Goal: Find specific page/section: Find specific page/section

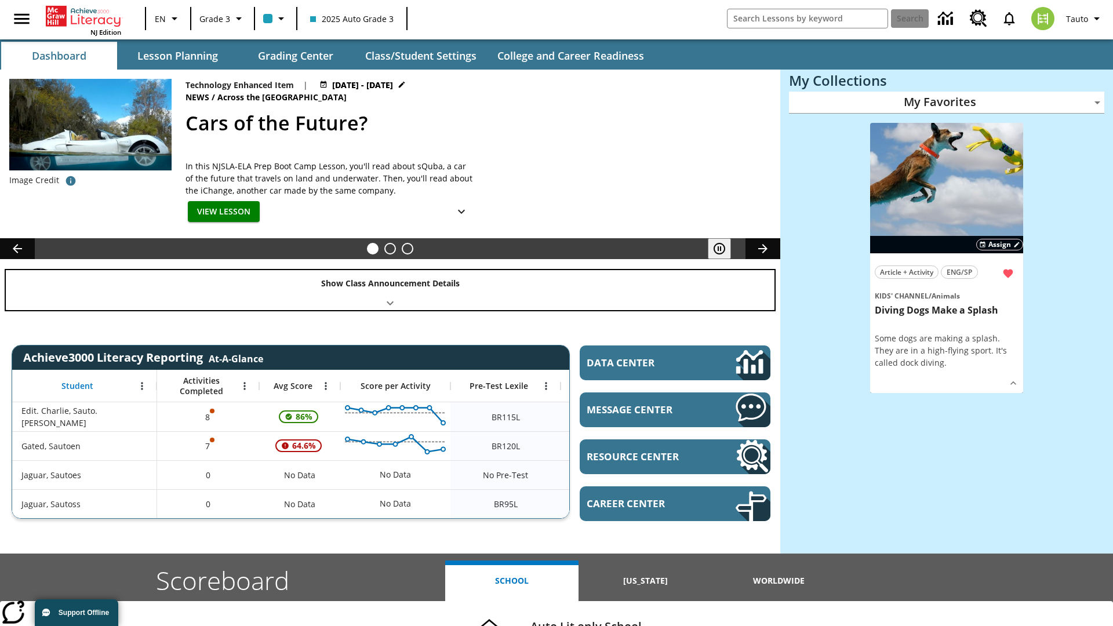
click at [390, 290] on div "Show Class Announcement Details" at bounding box center [390, 290] width 769 height 40
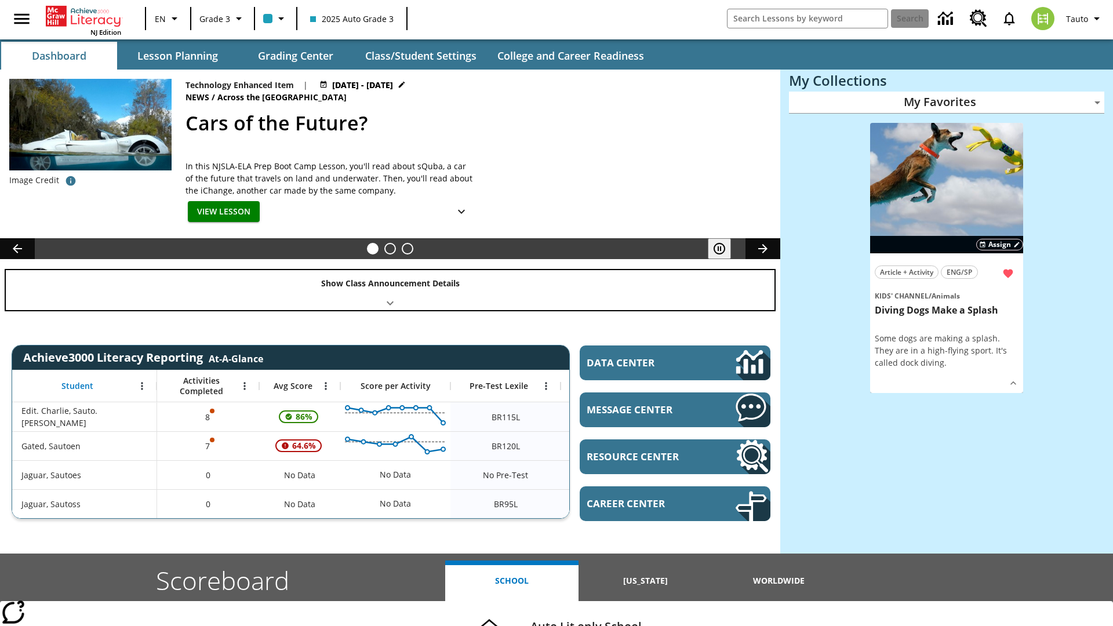
click at [390, 290] on div "Show Class Announcement Details" at bounding box center [390, 290] width 769 height 40
